Goal: Task Accomplishment & Management: Manage account settings

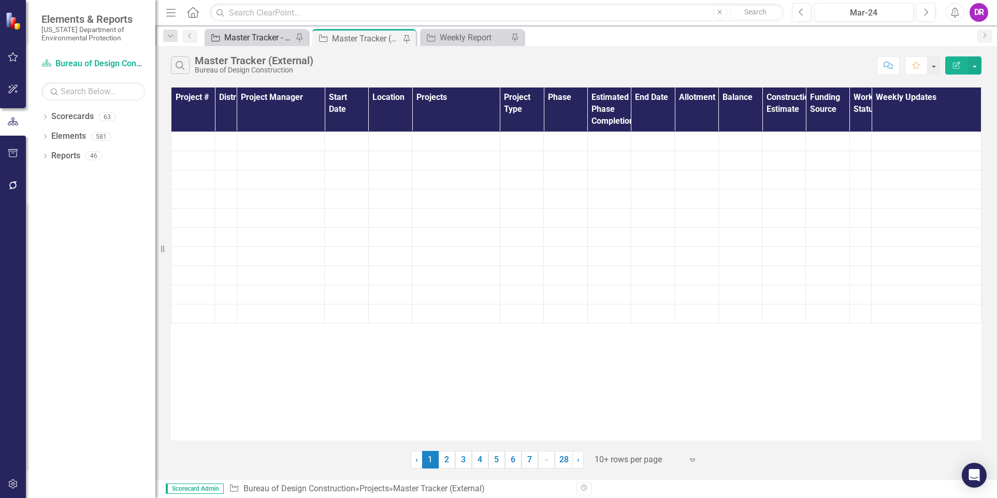
click at [250, 41] on div "Master Tracker - Current User" at bounding box center [258, 37] width 68 height 13
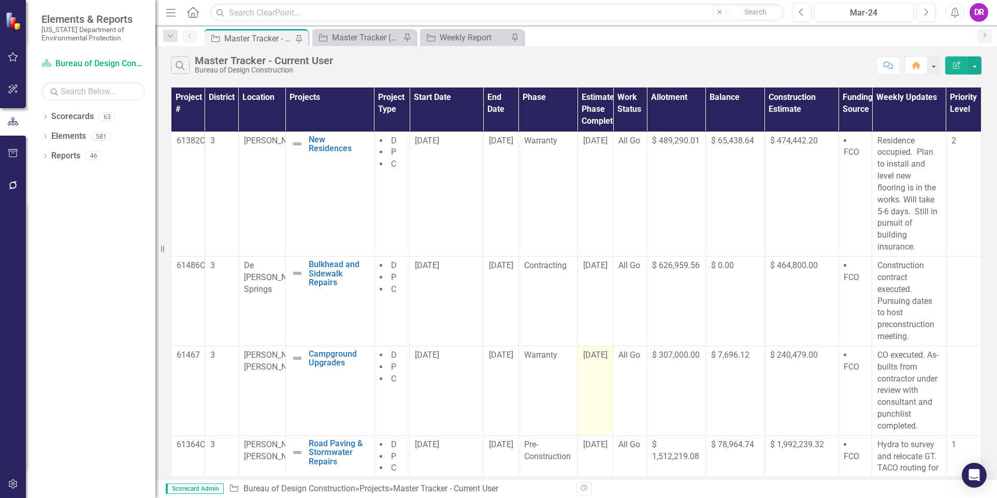
click at [595, 355] on span "[DATE]" at bounding box center [595, 355] width 24 height 10
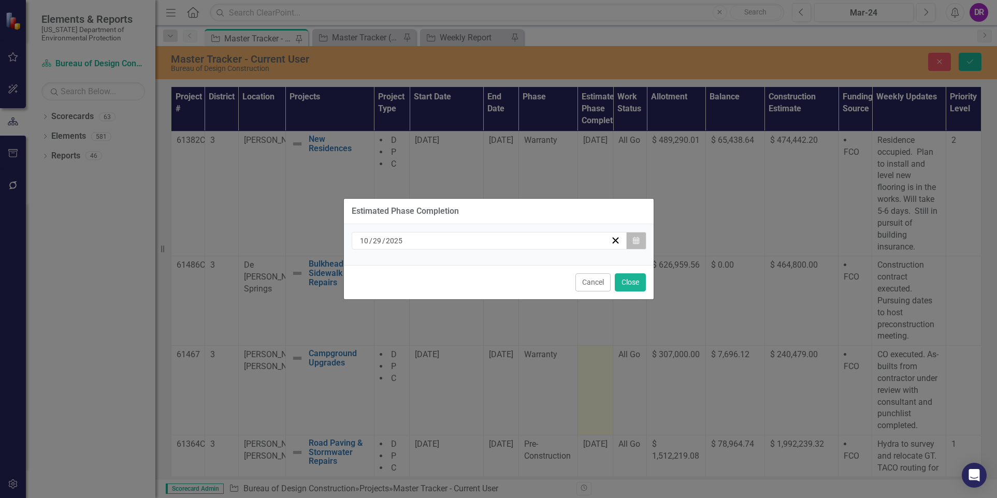
click at [635, 242] on icon "button" at bounding box center [636, 240] width 6 height 7
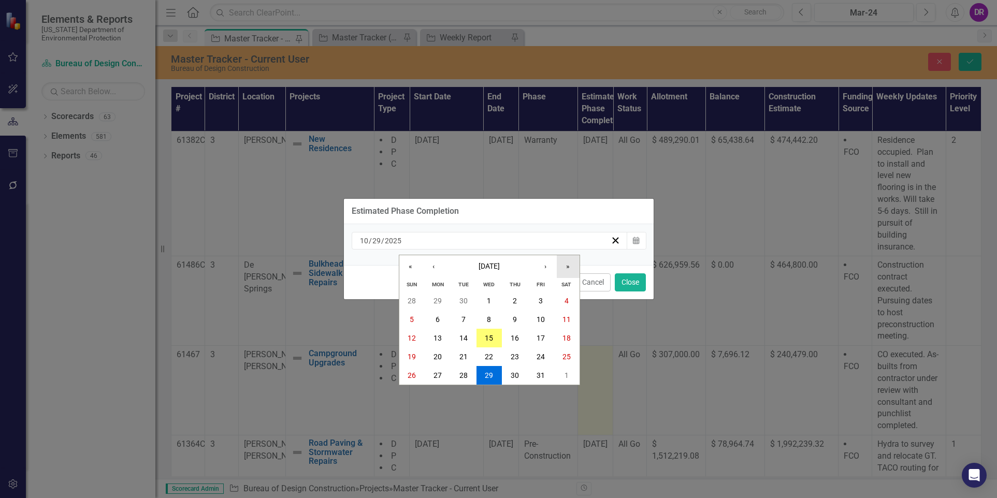
click at [566, 265] on button "»" at bounding box center [568, 266] width 23 height 23
click at [436, 269] on button "‹" at bounding box center [433, 266] width 23 height 23
click at [442, 356] on button "21" at bounding box center [438, 357] width 26 height 19
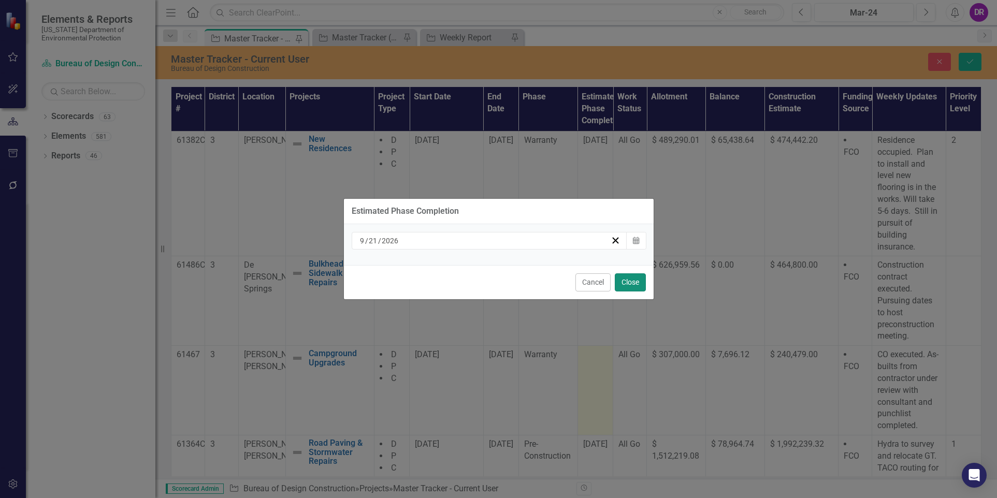
click at [621, 279] on button "Close" at bounding box center [630, 282] width 31 height 18
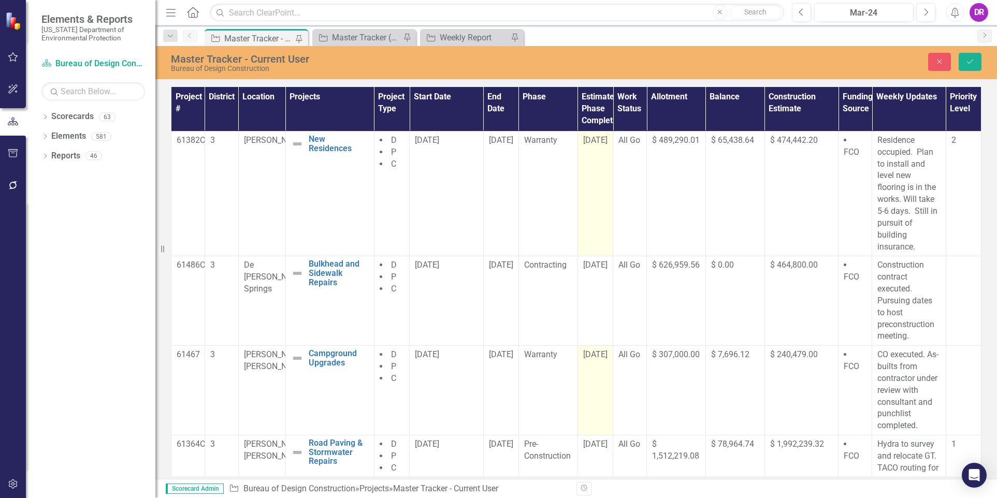
click at [592, 141] on span "[DATE]" at bounding box center [595, 140] width 24 height 10
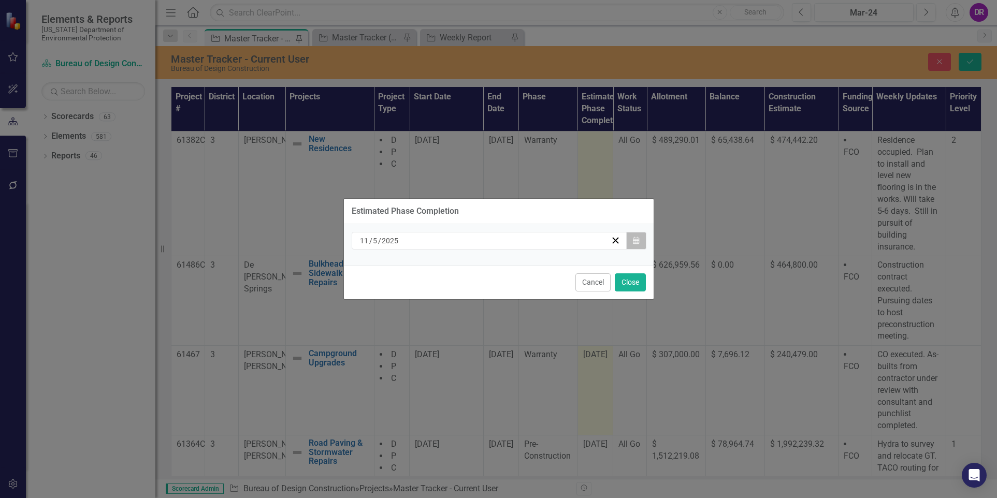
click at [637, 245] on button "Calendar" at bounding box center [636, 241] width 20 height 18
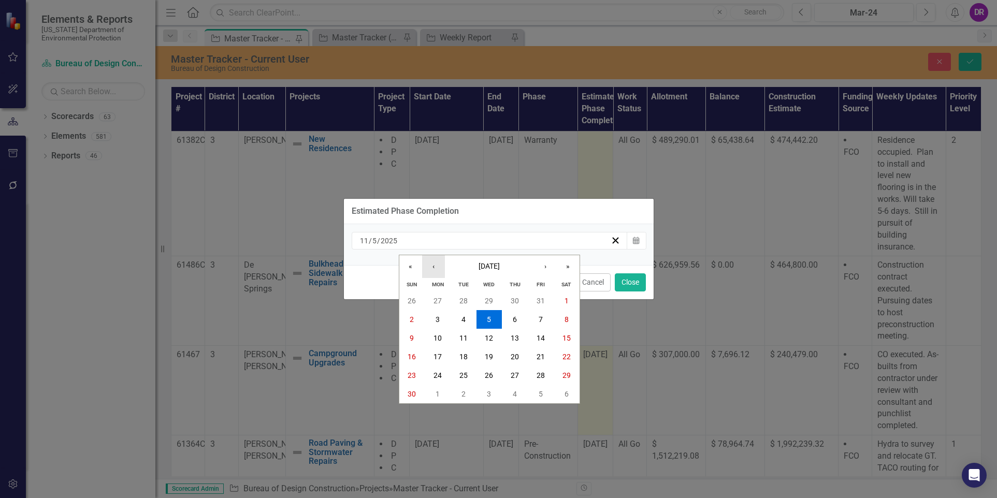
click at [433, 266] on button "‹" at bounding box center [433, 266] width 23 height 23
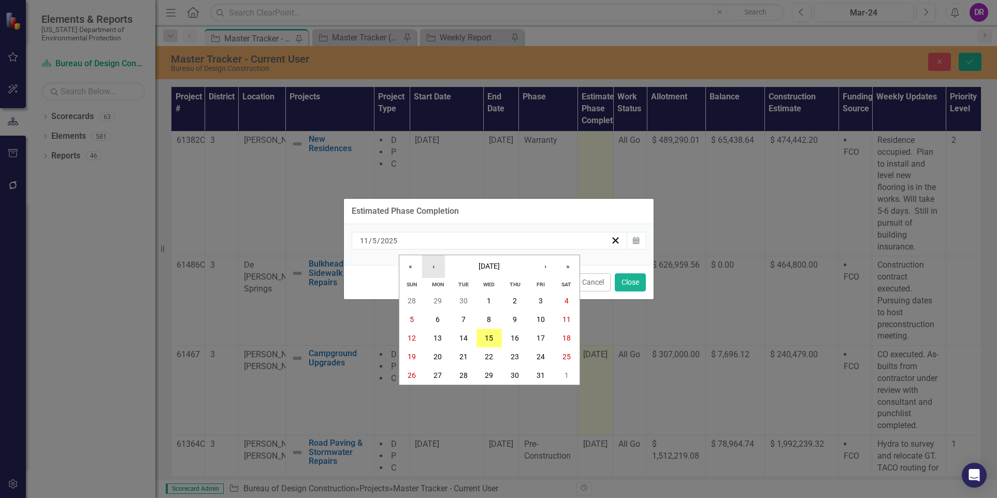
click at [433, 266] on button "‹" at bounding box center [433, 266] width 23 height 23
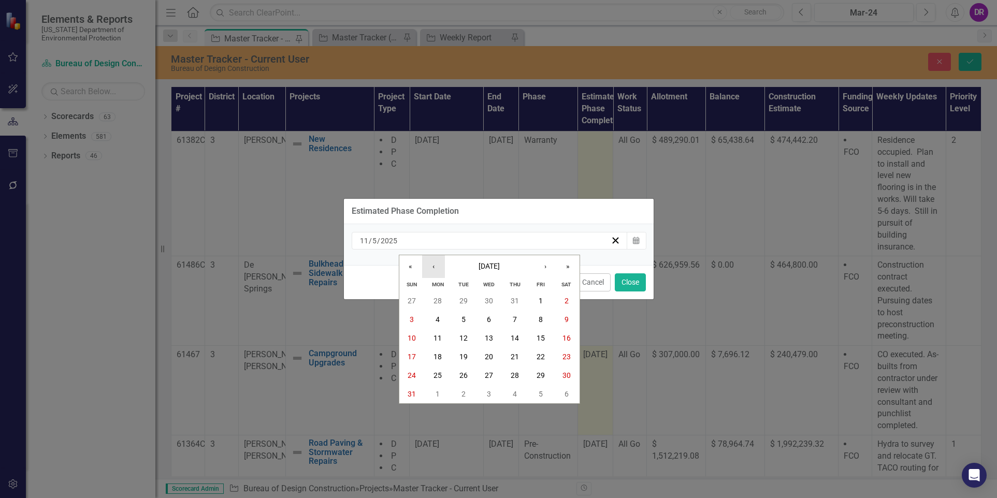
click at [433, 266] on button "‹" at bounding box center [433, 266] width 23 height 23
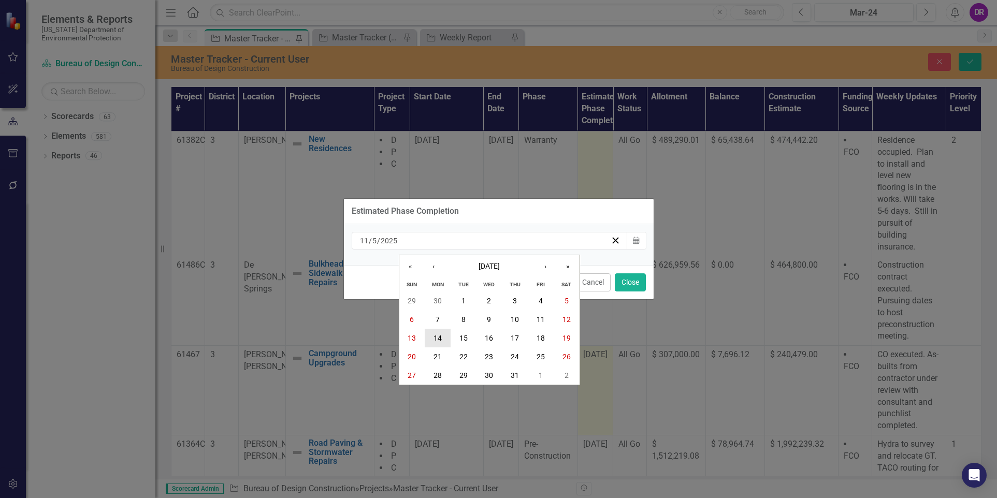
click at [435, 335] on abbr "14" at bounding box center [438, 338] width 8 height 8
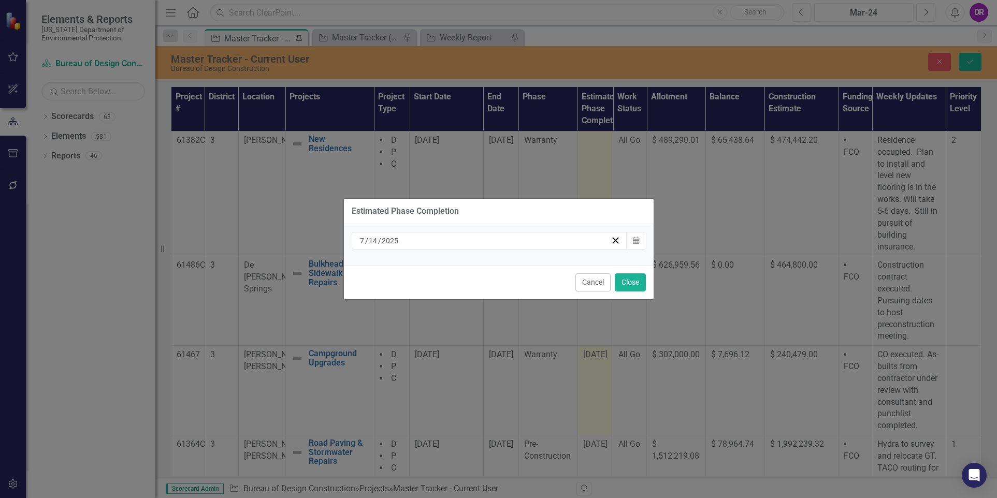
click at [534, 247] on div "[DATE]" at bounding box center [490, 241] width 276 height 18
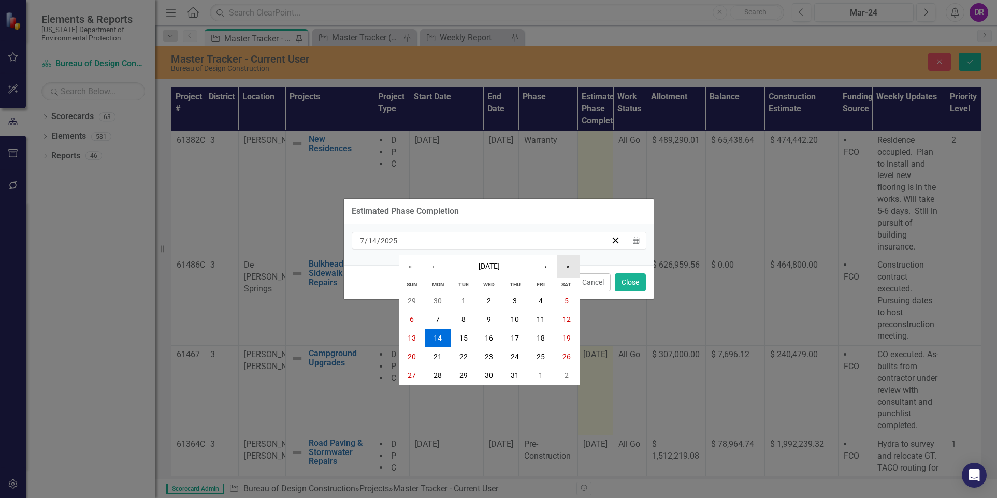
click at [572, 267] on button "»" at bounding box center [568, 266] width 23 height 23
click at [471, 345] on button "14" at bounding box center [464, 338] width 26 height 19
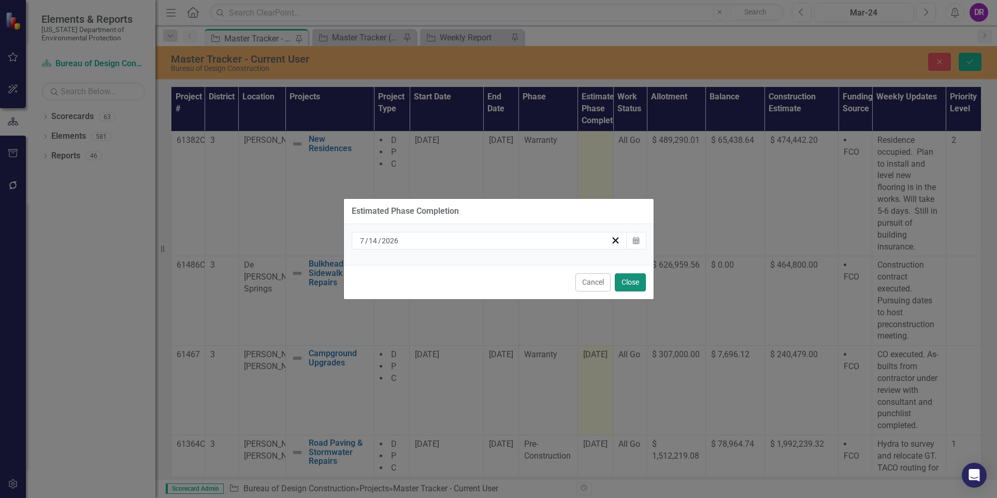
click at [633, 282] on button "Close" at bounding box center [630, 282] width 31 height 18
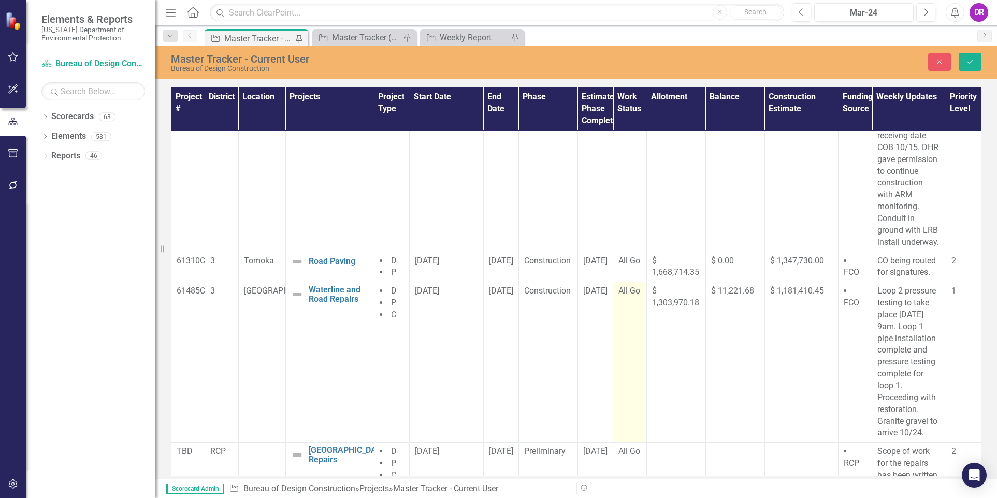
scroll to position [641, 0]
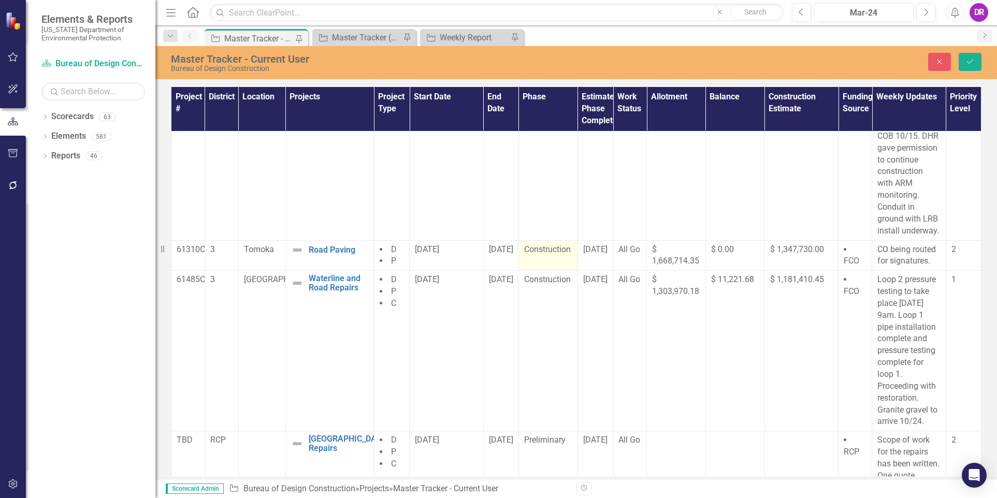
click at [534, 251] on span "Construction" at bounding box center [547, 249] width 47 height 10
click at [561, 257] on div "Expand" at bounding box center [562, 253] width 19 height 17
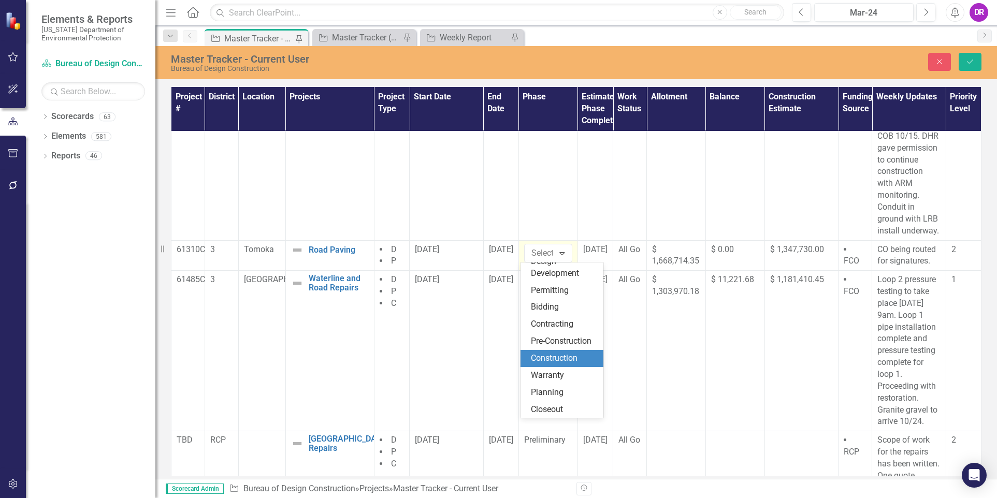
scroll to position [73, 0]
click at [549, 375] on div "Warranty" at bounding box center [564, 376] width 66 height 12
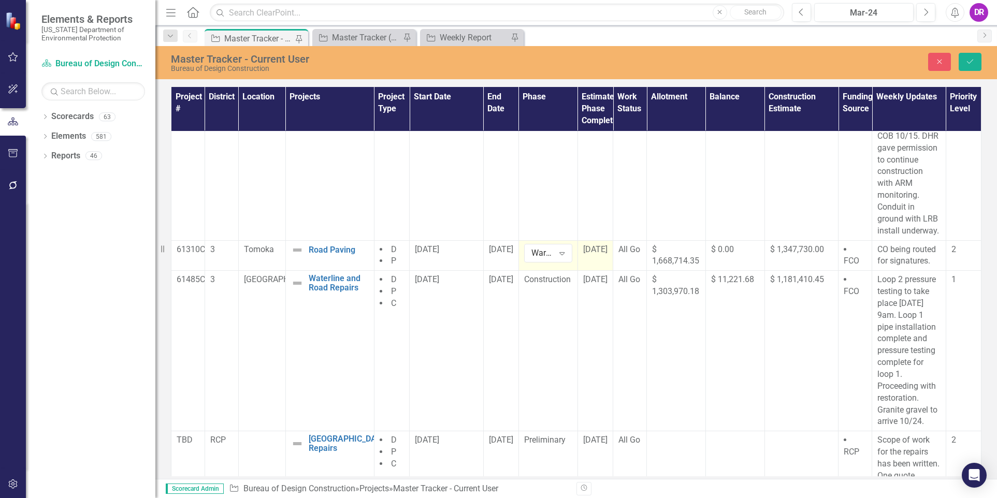
click at [588, 264] on td "[DATE]" at bounding box center [595, 255] width 35 height 31
click at [564, 254] on div "Expand" at bounding box center [562, 253] width 19 height 17
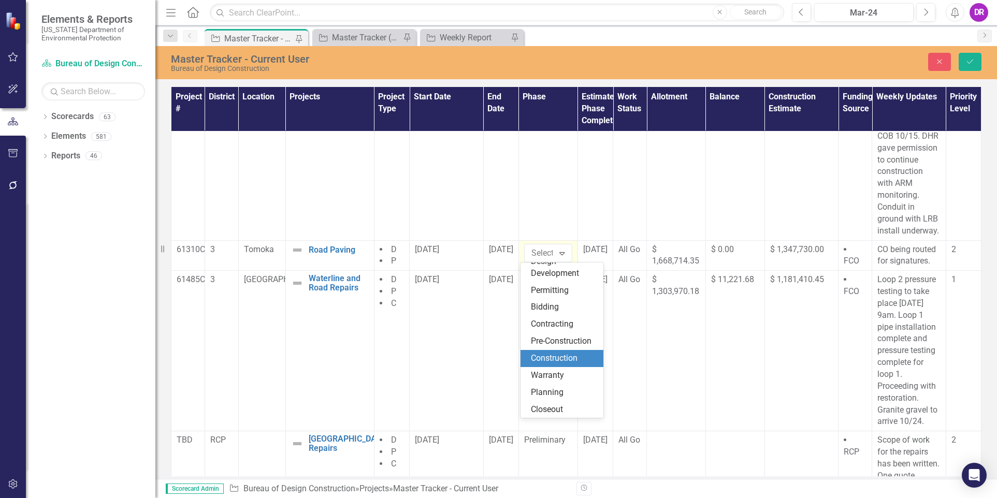
click at [557, 359] on div "Construction" at bounding box center [564, 359] width 66 height 12
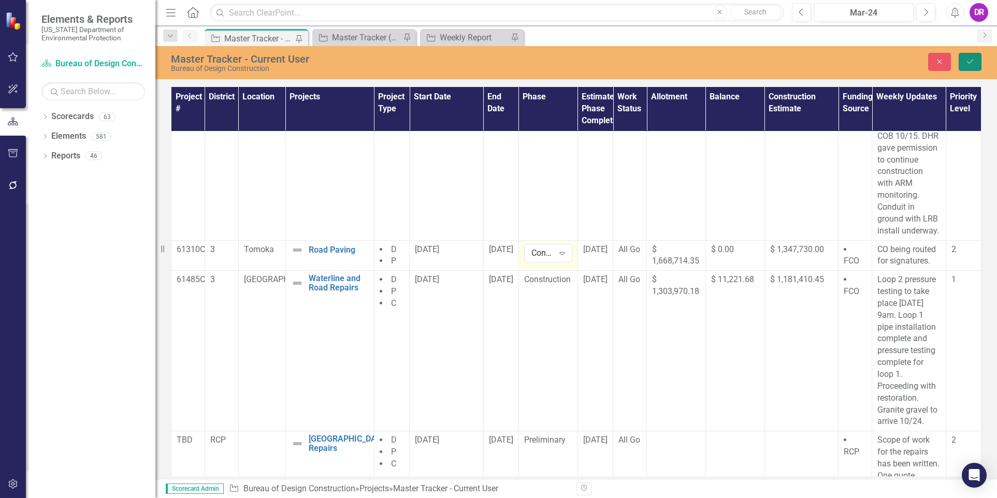
click at [963, 62] on button "Save" at bounding box center [970, 62] width 23 height 18
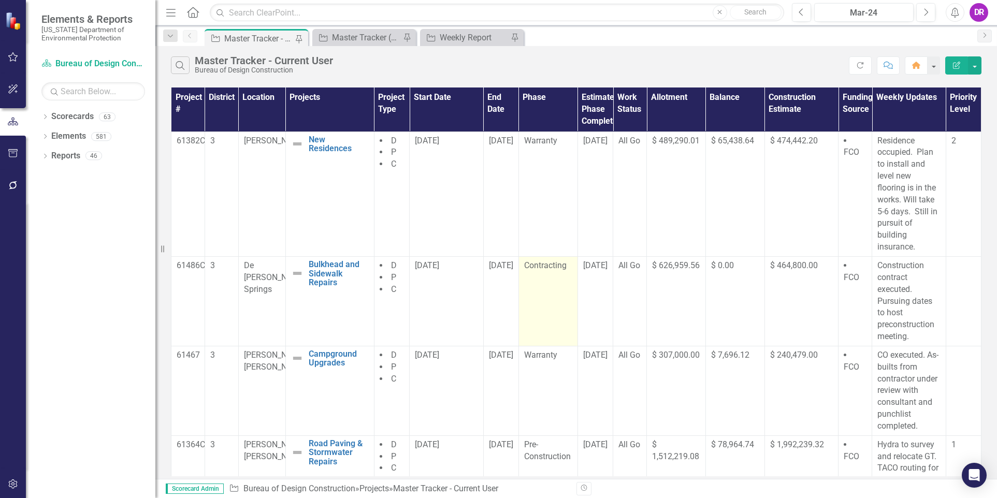
click at [556, 263] on span "Contracting" at bounding box center [545, 266] width 42 height 10
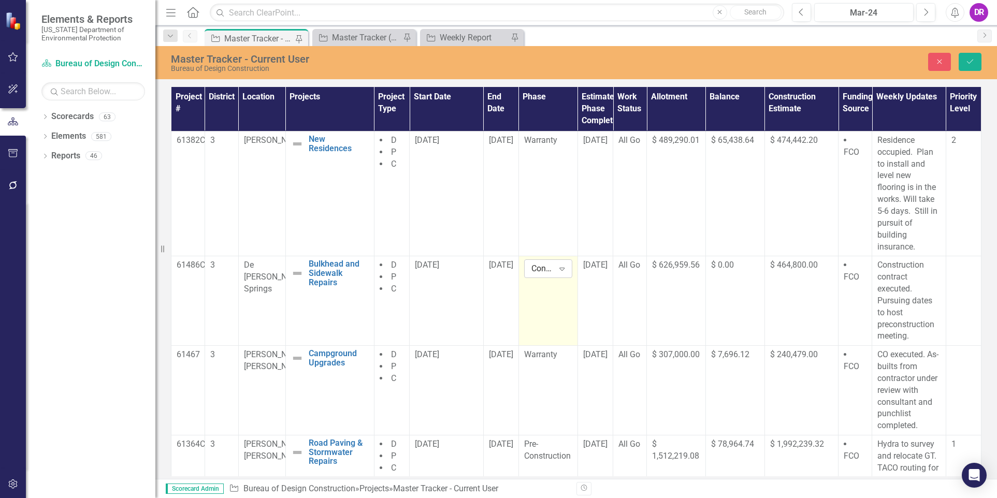
click at [557, 266] on icon "Expand" at bounding box center [562, 269] width 10 height 8
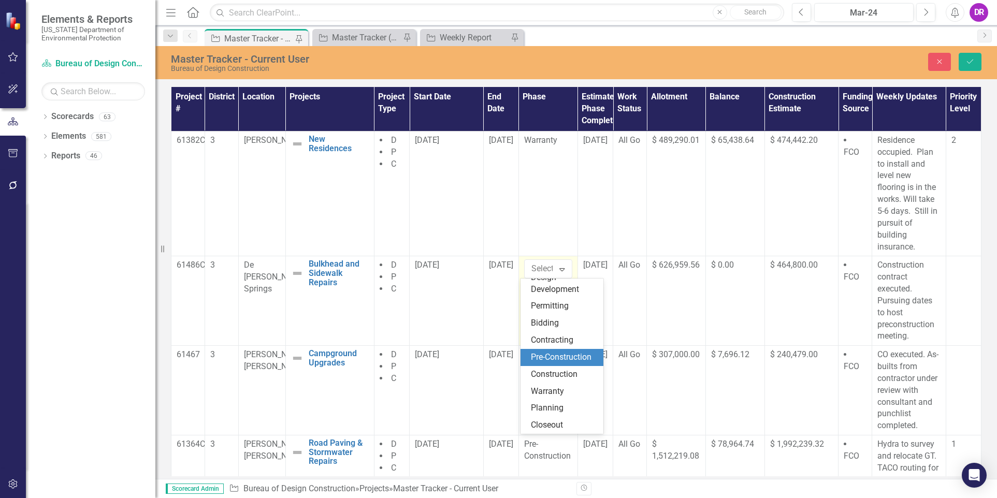
click at [558, 353] on div "Pre-Construction" at bounding box center [564, 358] width 66 height 12
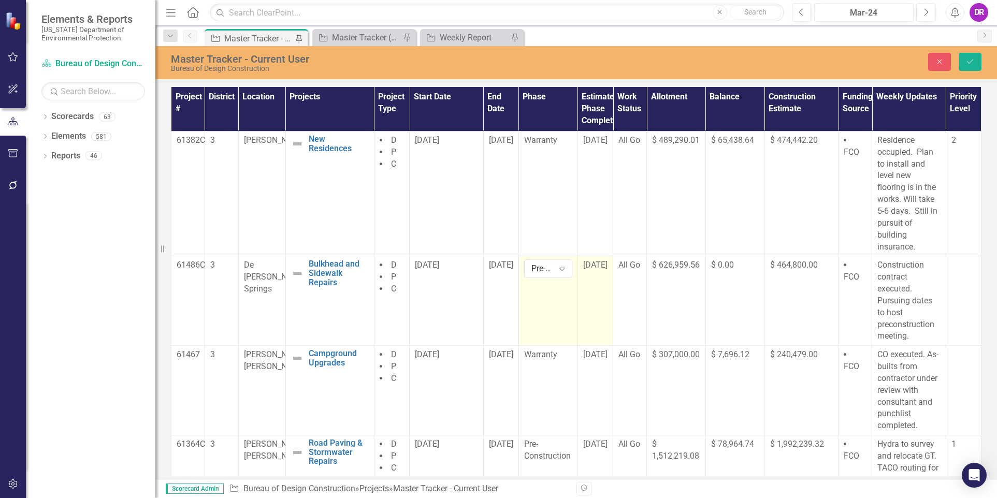
click at [605, 285] on td "[DATE]" at bounding box center [595, 301] width 35 height 90
click at [967, 63] on icon "Save" at bounding box center [969, 61] width 9 height 7
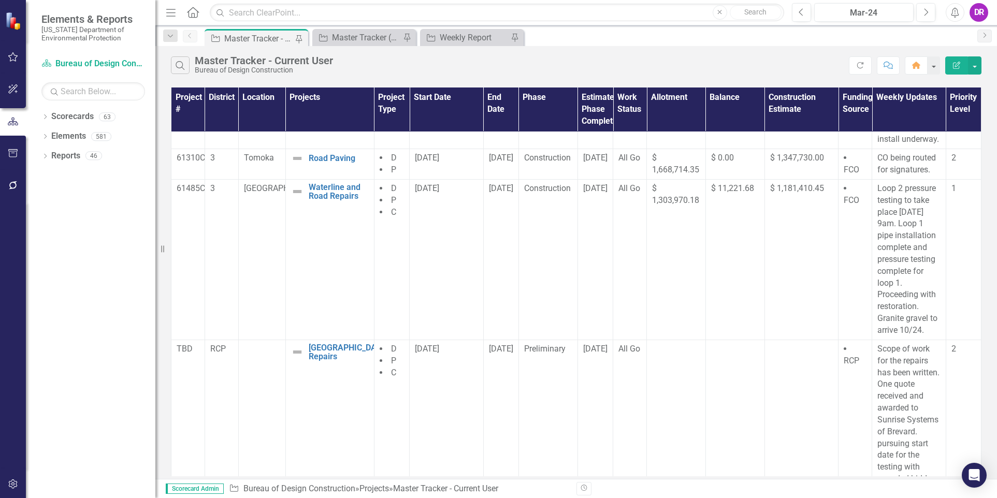
scroll to position [745, 0]
